Goal: Information Seeking & Learning: Learn about a topic

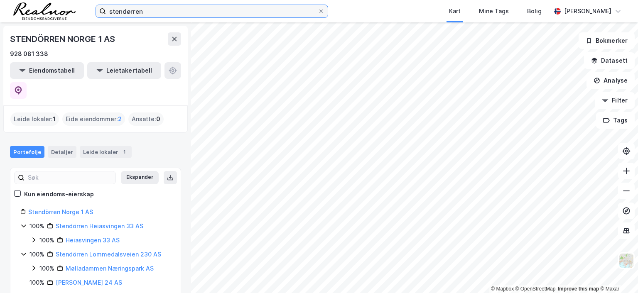
click at [148, 7] on input "stendørren" at bounding box center [212, 11] width 212 height 12
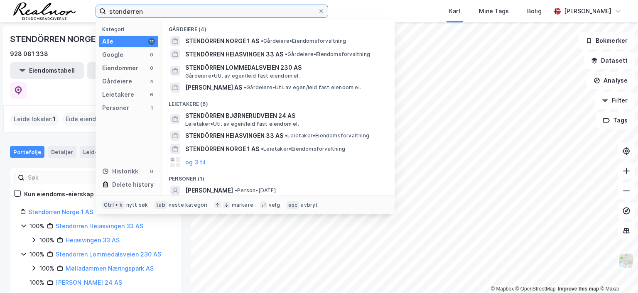
drag, startPoint x: 149, startPoint y: 12, endPoint x: 59, endPoint y: 15, distance: 89.4
click at [59, 15] on div "stendørren Kategori Alle 11 Google 0 Eiendommer 0 Gårdeiere 4 Leietakere 6 Pers…" at bounding box center [319, 11] width 638 height 22
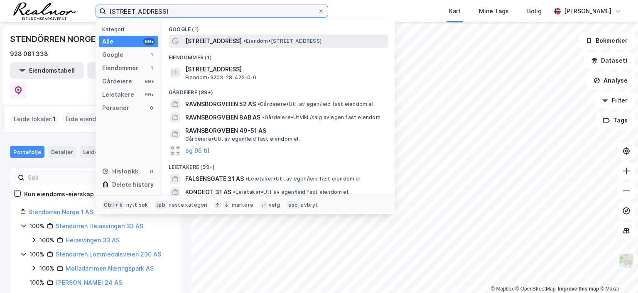
type input "[STREET_ADDRESS]"
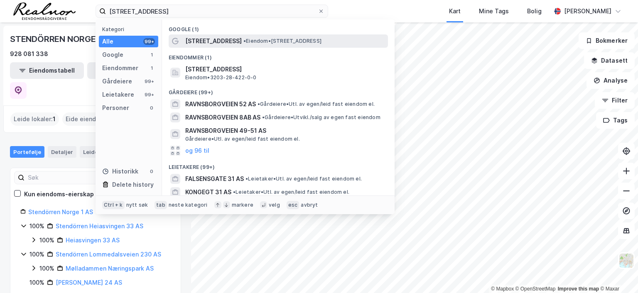
click at [226, 45] on span "[STREET_ADDRESS]" at bounding box center [213, 41] width 57 height 10
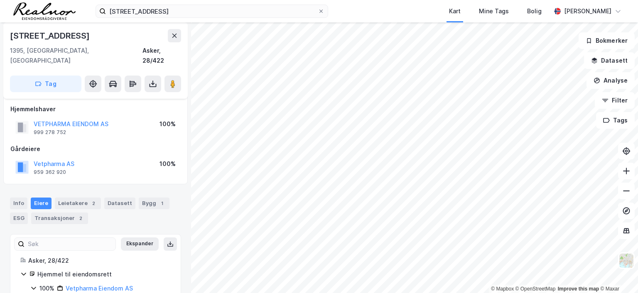
scroll to position [30, 0]
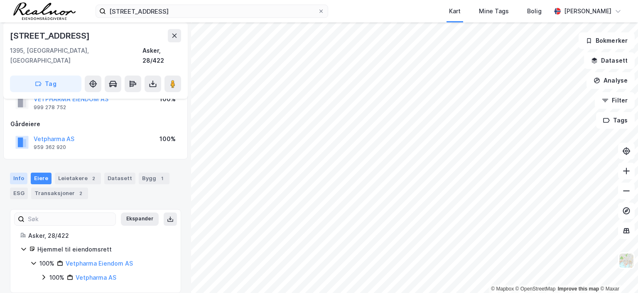
click at [19, 173] on div "Info" at bounding box center [18, 179] width 17 height 12
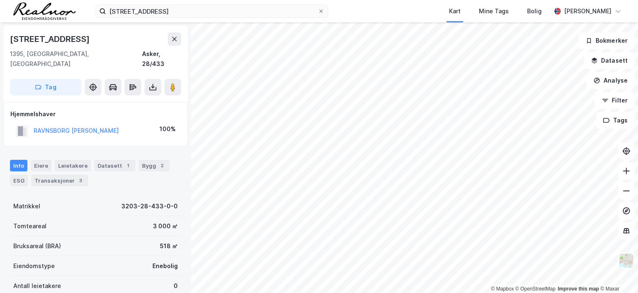
scroll to position [1, 0]
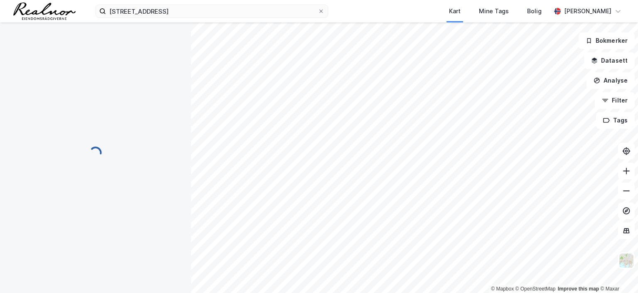
scroll to position [1, 0]
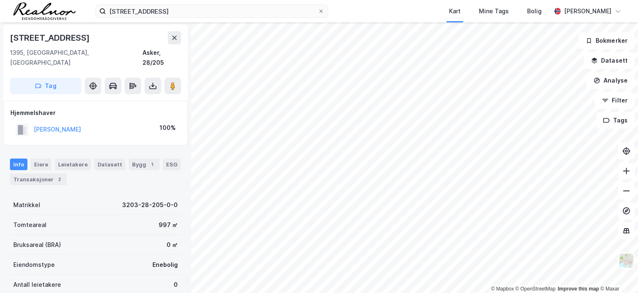
scroll to position [1, 0]
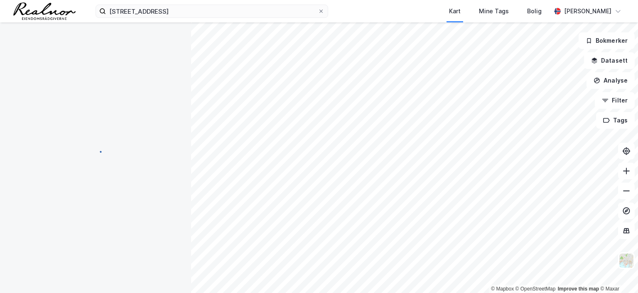
scroll to position [1, 0]
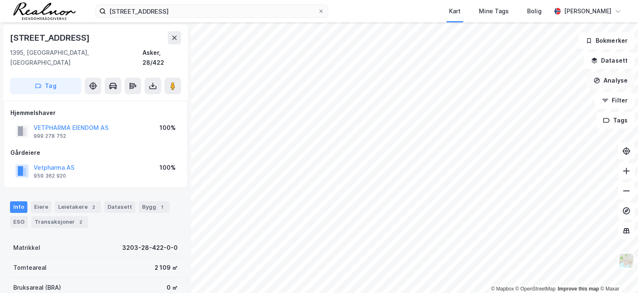
click at [606, 81] on button "Analyse" at bounding box center [611, 80] width 48 height 17
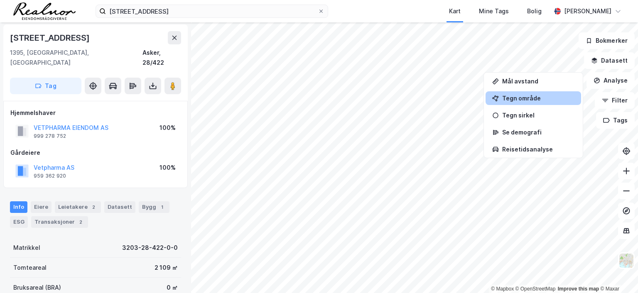
click at [526, 95] on div "Tegn område" at bounding box center [538, 98] width 72 height 7
